Goal: Find specific page/section: Find specific page/section

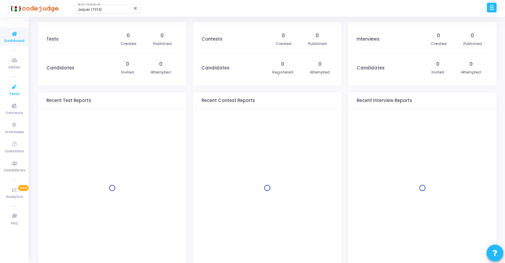
click at [13, 93] on span "Tests" at bounding box center [14, 94] width 10 height 6
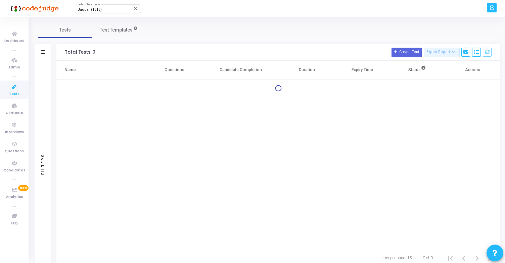
click at [237, 106] on div "Name Questions Candidate Completion Duration Expiry Time Status Actions" at bounding box center [277, 155] width 443 height 188
click at [17, 108] on icon at bounding box center [14, 106] width 14 height 8
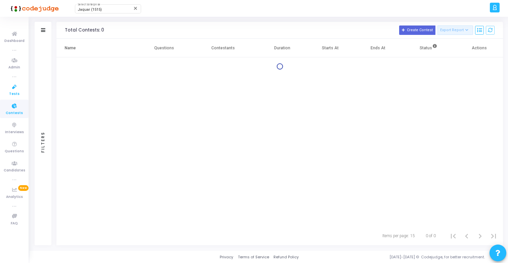
click at [17, 87] on icon at bounding box center [14, 87] width 14 height 8
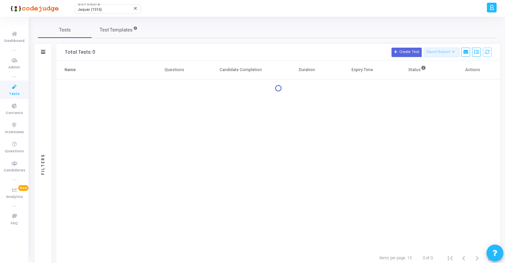
click at [424, 67] on icon at bounding box center [423, 68] width 4 height 4
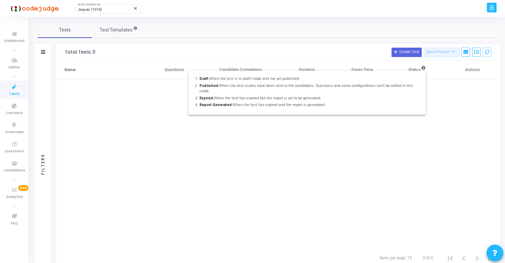
click at [446, 98] on div at bounding box center [252, 131] width 505 height 263
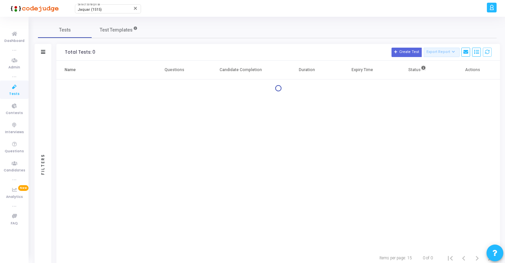
click at [424, 68] on icon at bounding box center [423, 68] width 4 height 4
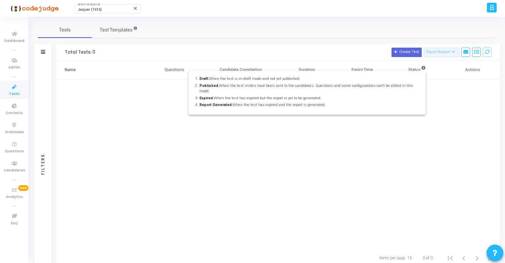
click at [424, 69] on div at bounding box center [252, 131] width 505 height 263
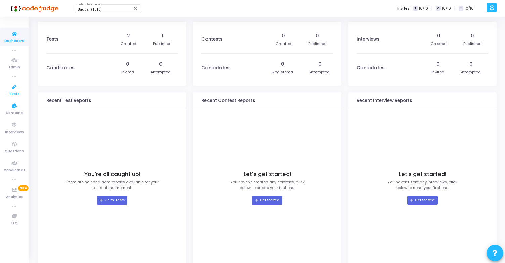
click at [16, 84] on icon at bounding box center [14, 87] width 14 height 8
